Goal: Use online tool/utility: Utilize a website feature to perform a specific function

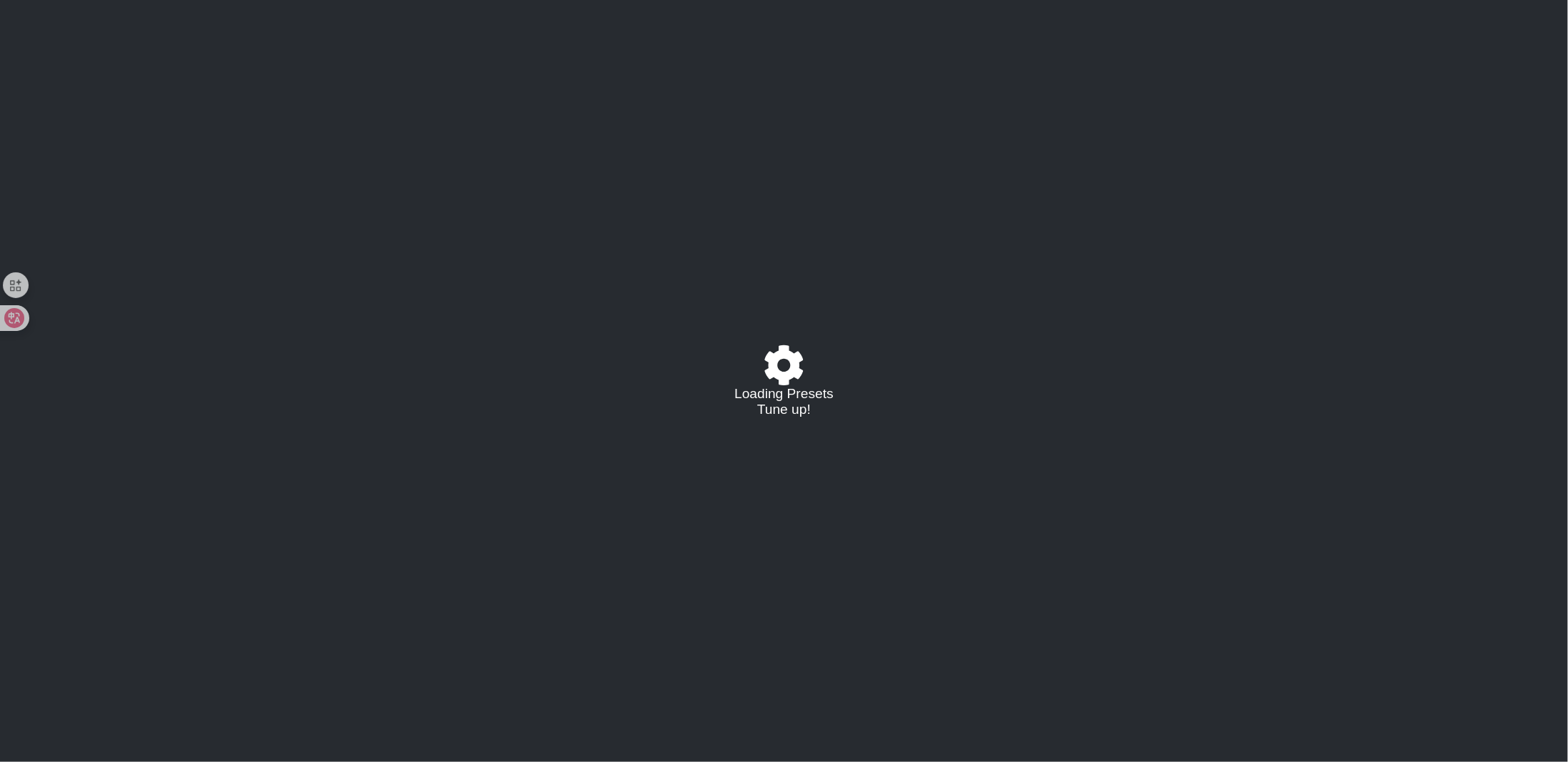
select select "/02995785082"
select select "C"
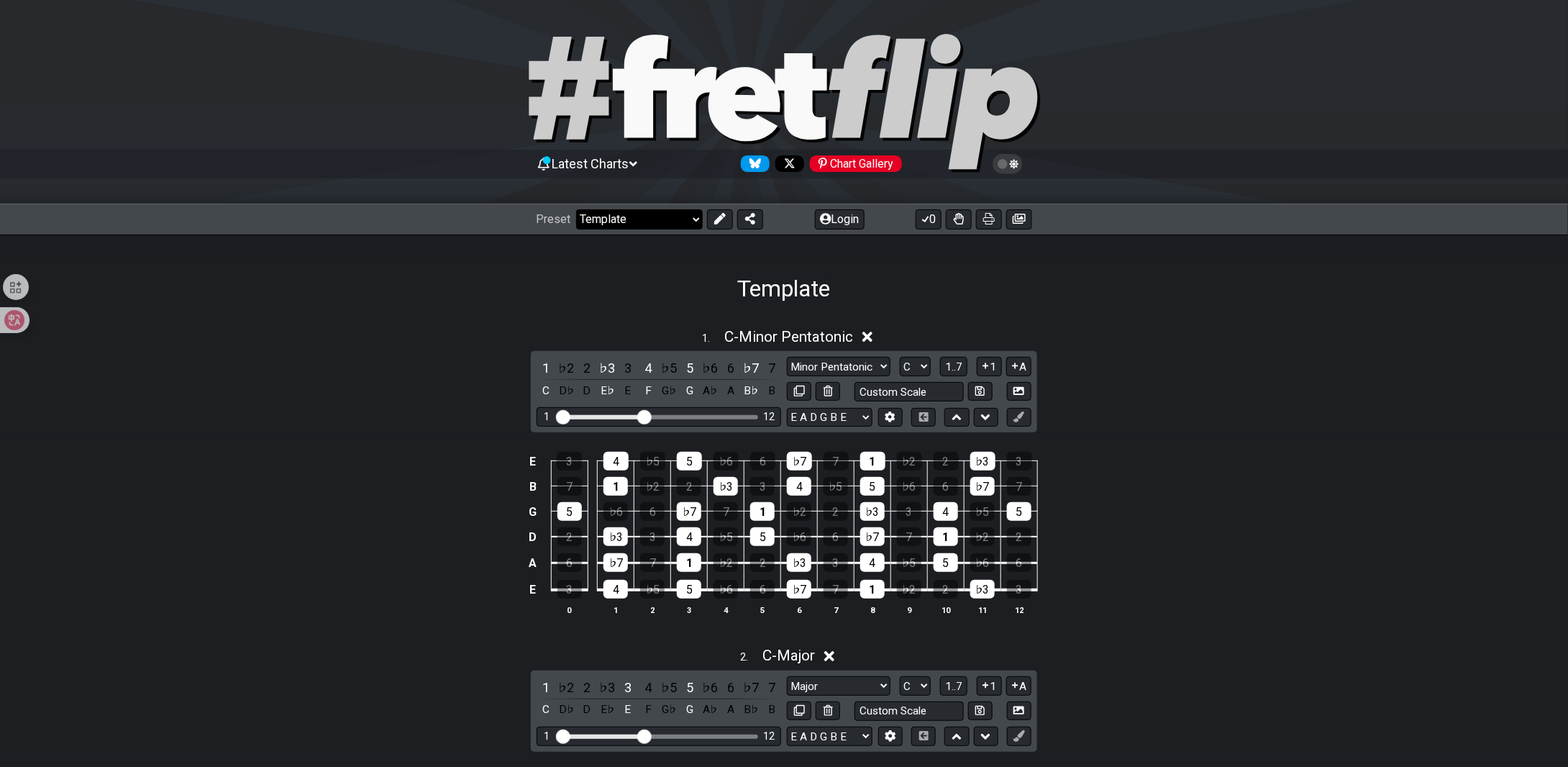
click at [679, 219] on select "Welcome to #fretflip! Template Custom Preset Minor Pentatonic Major Pentatonic …" at bounding box center [639, 219] width 126 height 20
click at [315, 325] on div "1 . C - Minor Pentatonic" at bounding box center [784, 332] width 1568 height 27
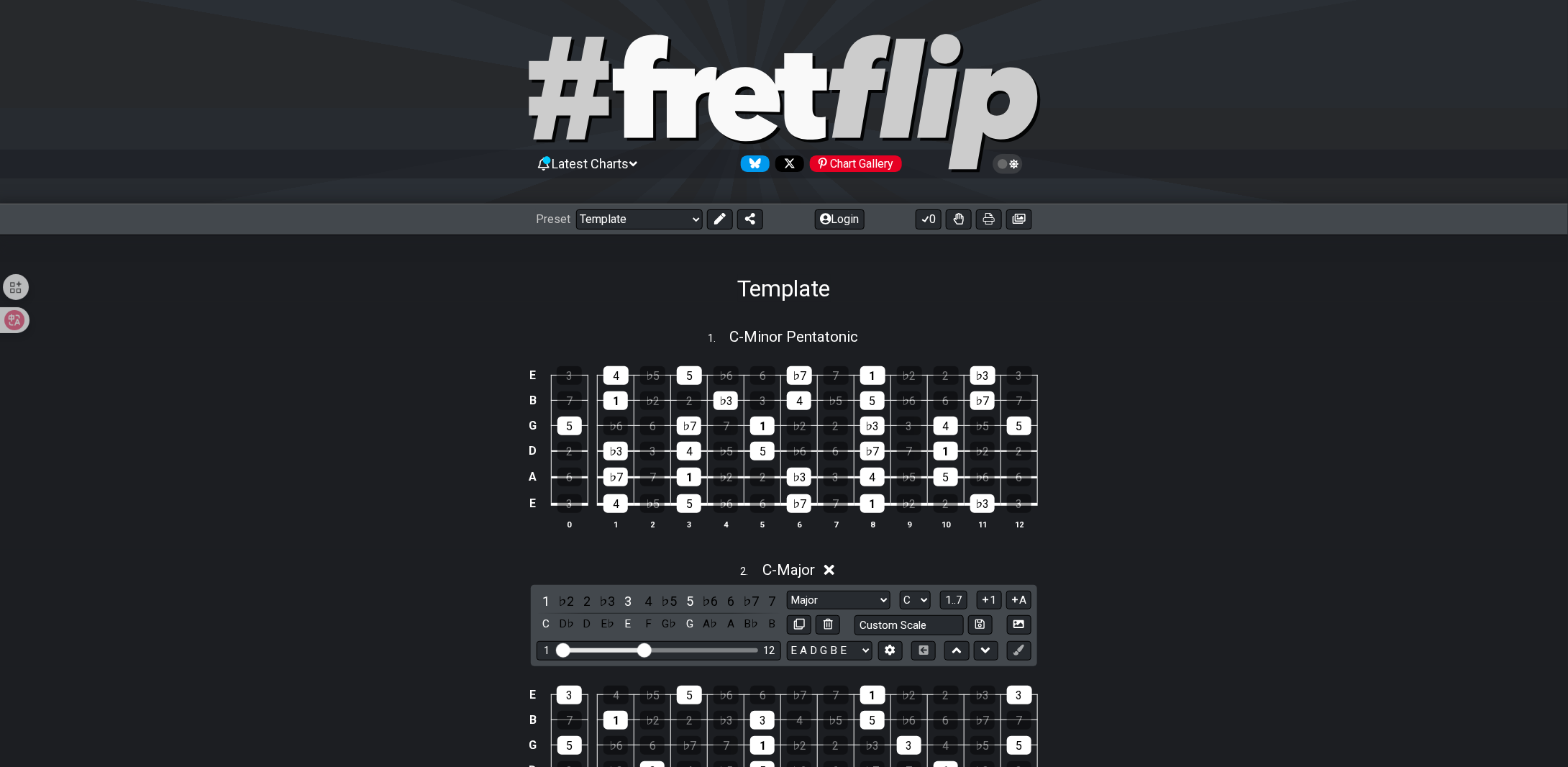
scroll to position [288, 0]
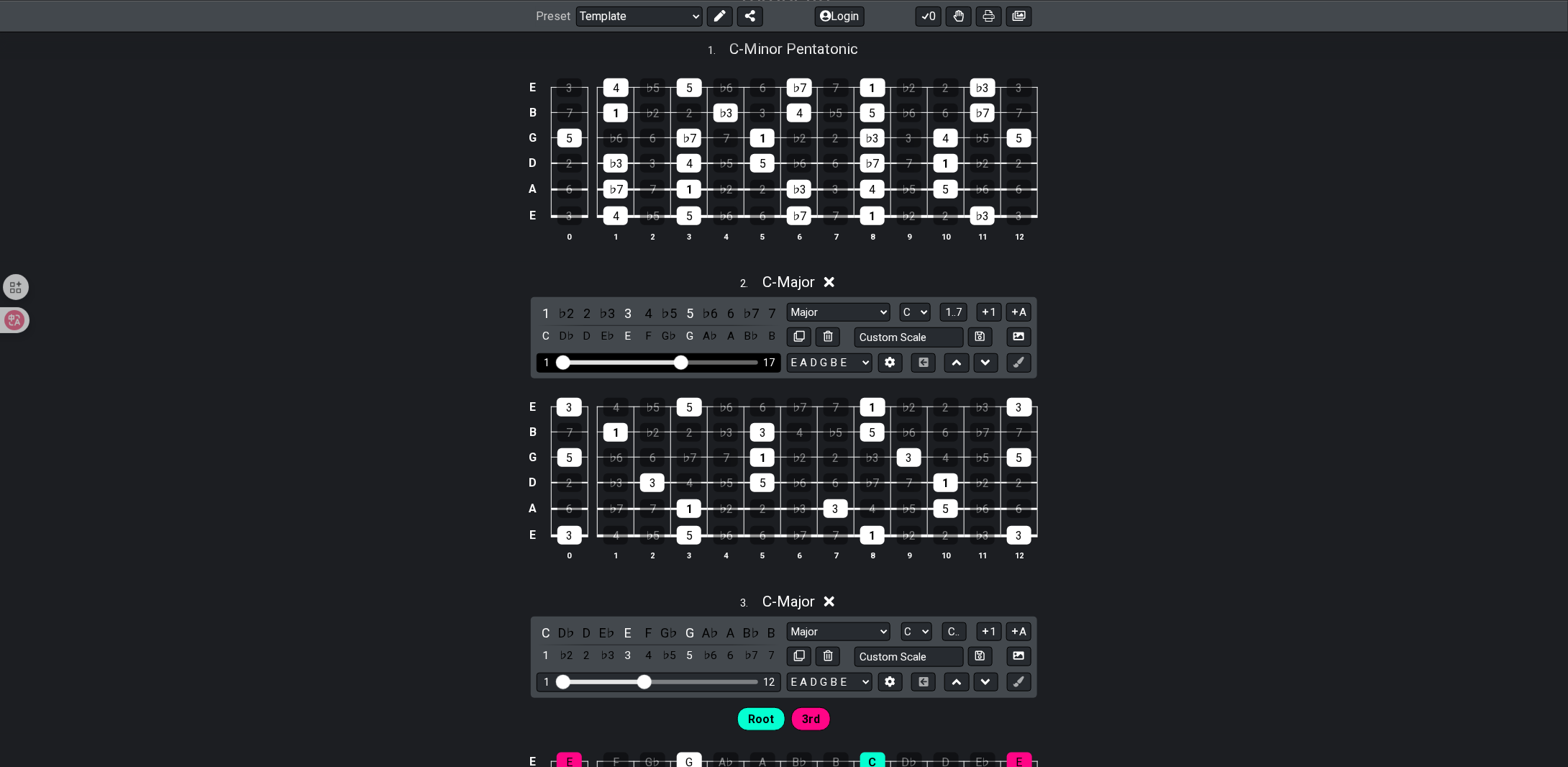
drag, startPoint x: 647, startPoint y: 359, endPoint x: 683, endPoint y: 357, distance: 36.1
click at [683, 361] on input "Visible fret range" at bounding box center [659, 361] width 204 height 0
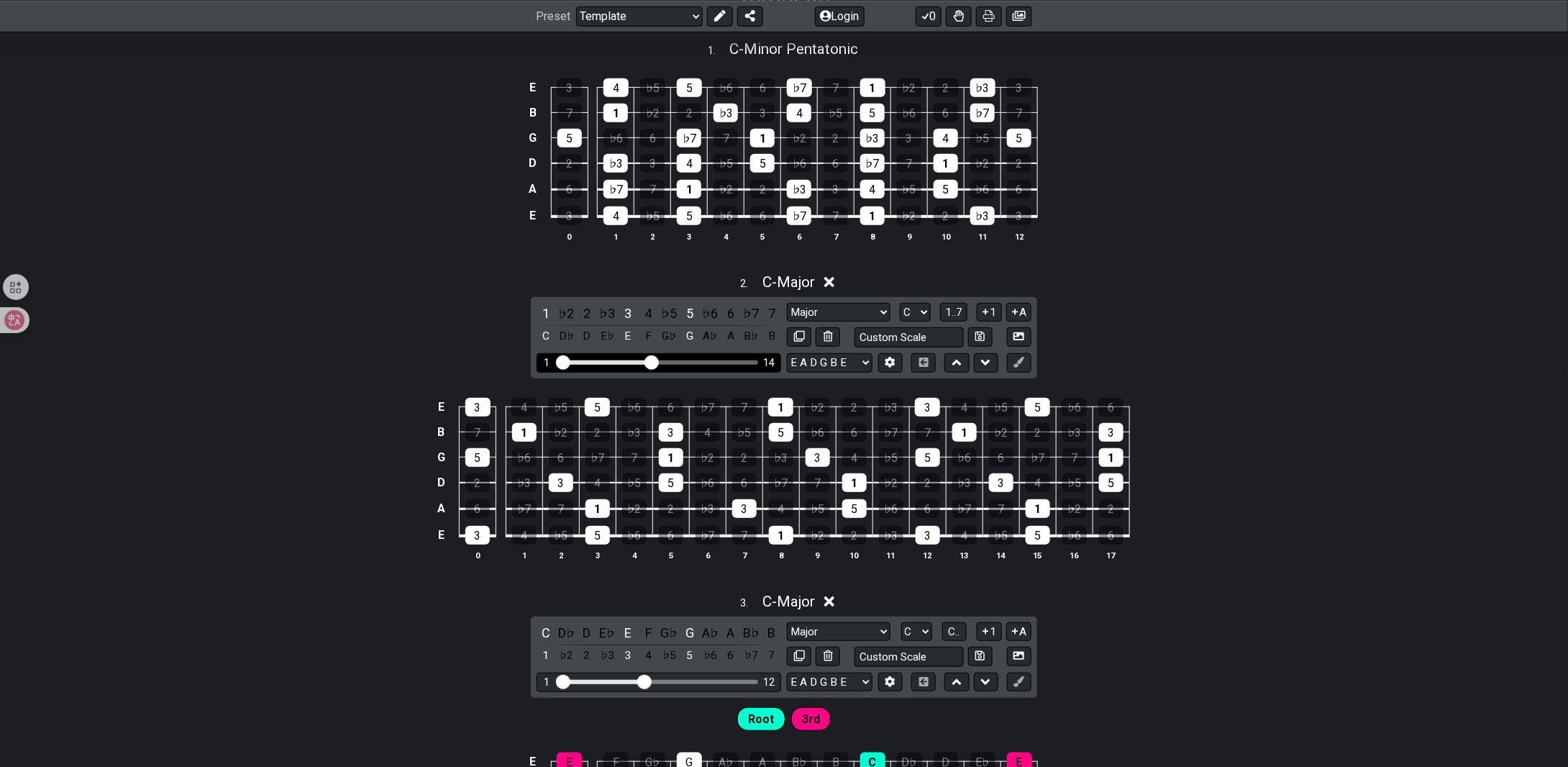
drag, startPoint x: 683, startPoint y: 357, endPoint x: 655, endPoint y: 360, distance: 28.2
click at [655, 361] on input "Visible fret range" at bounding box center [659, 361] width 204 height 0
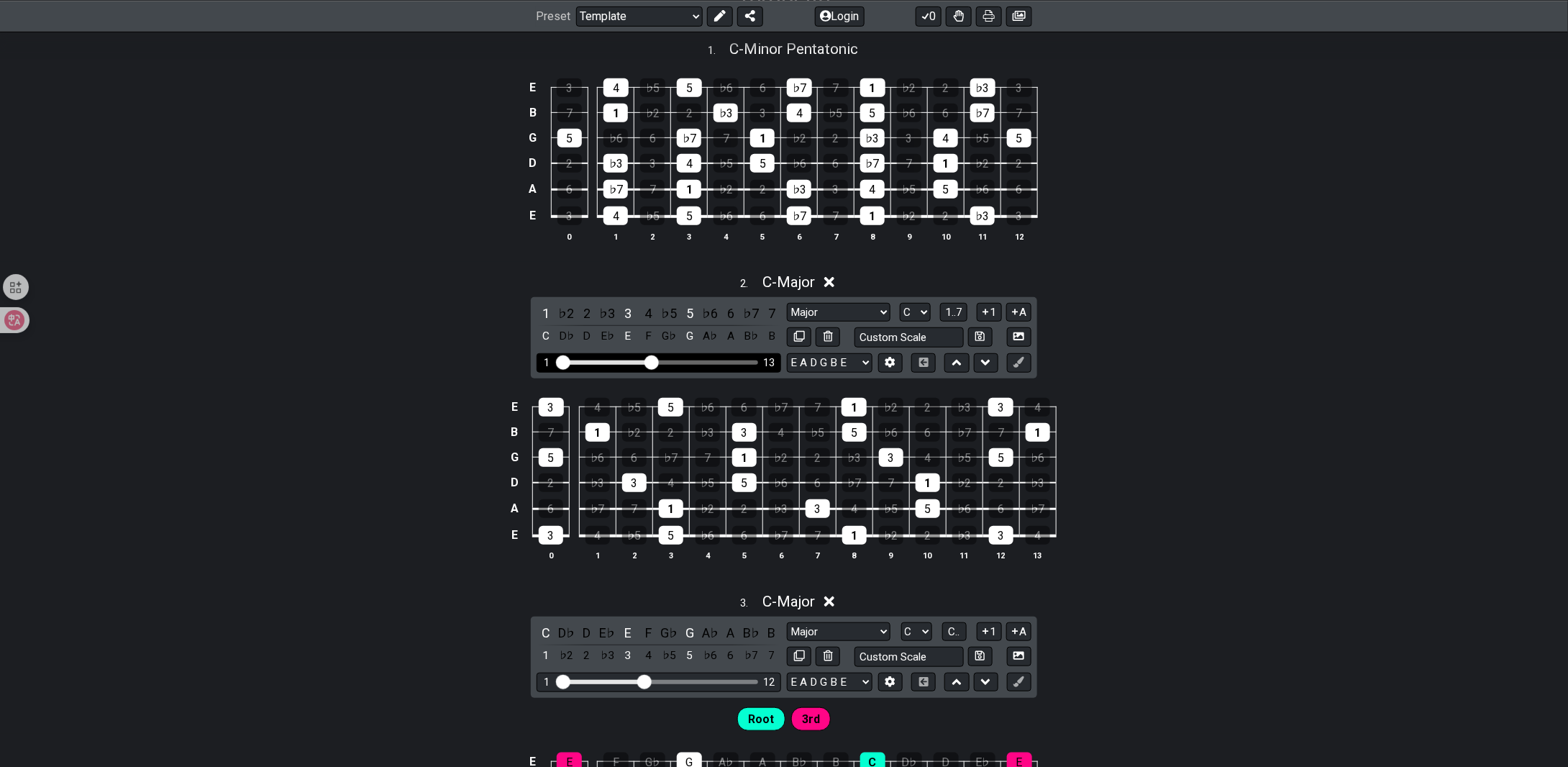
click at [668, 365] on div "1 13" at bounding box center [659, 362] width 245 height 19
drag, startPoint x: 652, startPoint y: 362, endPoint x: 668, endPoint y: 365, distance: 16.3
click at [668, 361] on input "Visible fret range" at bounding box center [659, 361] width 204 height 0
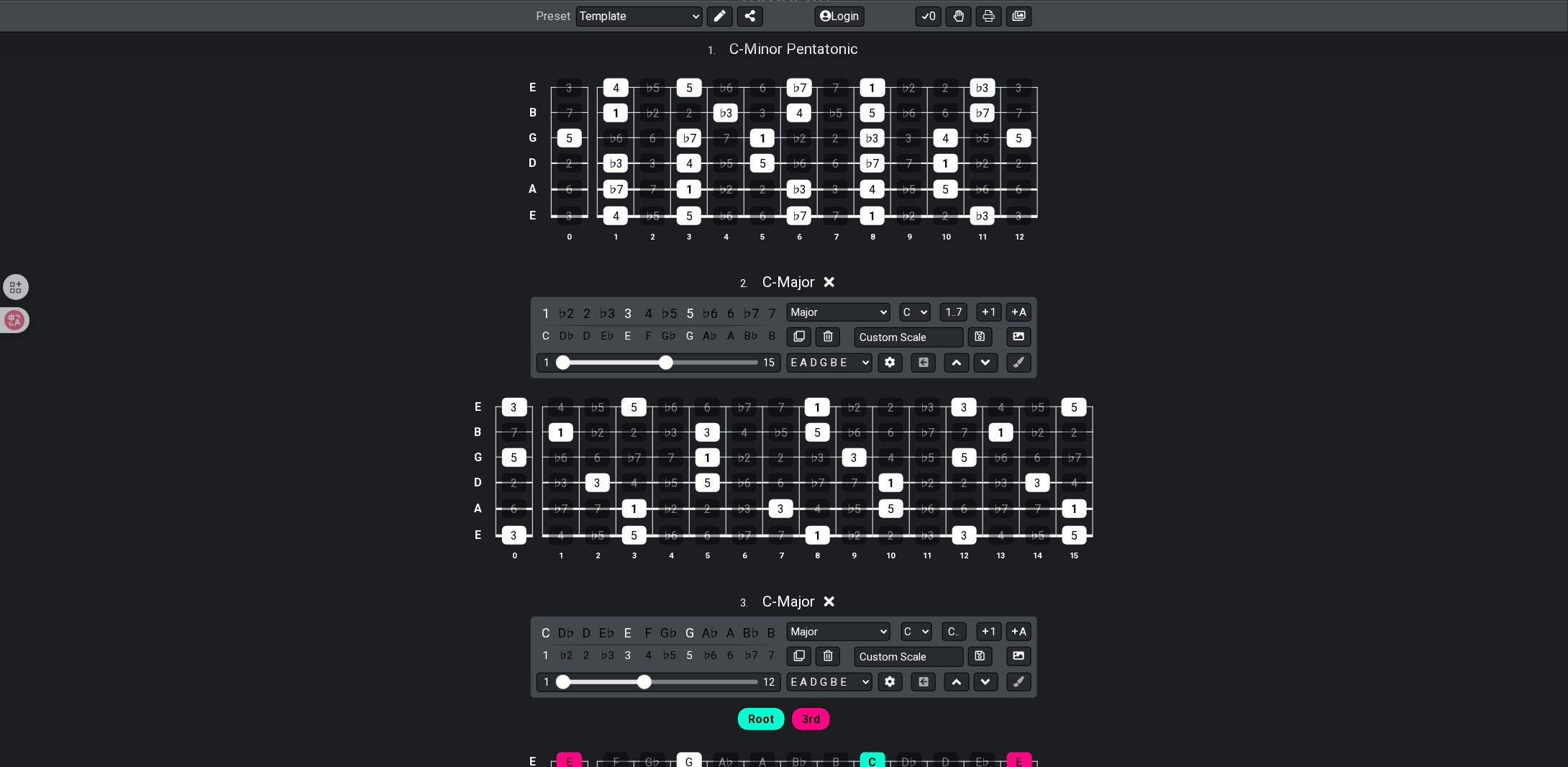
click at [1165, 622] on div "3 . C - Major C D♭ D E♭ E F G♭ G A♭ A B♭ B 1 ♭2 2 ♭3 3 4 ♭5 5 ♭6 6 ♭7 7 Major M…" at bounding box center [784, 760] width 1568 height 352
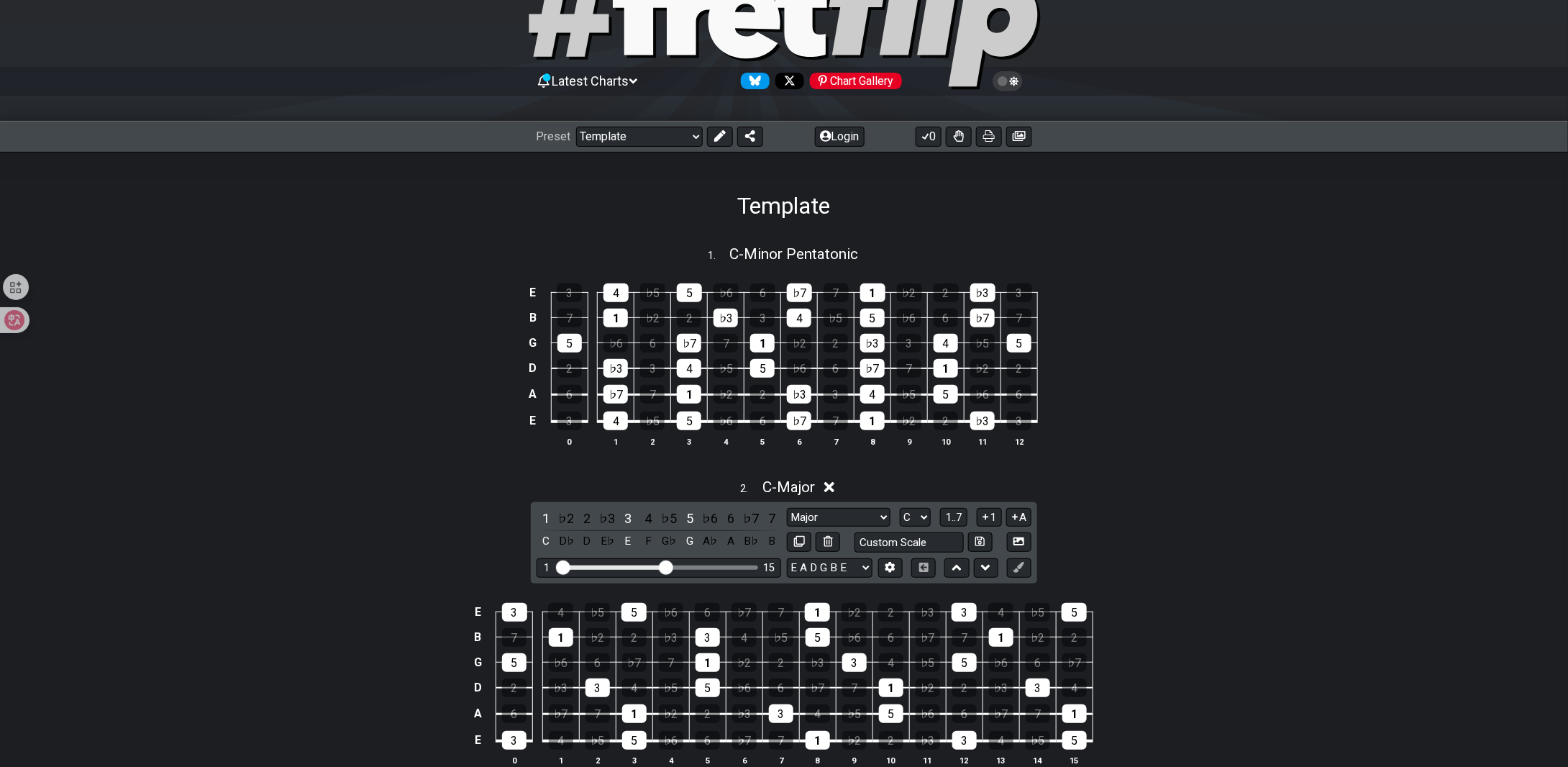
scroll to position [0, 0]
